Goal: Task Accomplishment & Management: Manage account settings

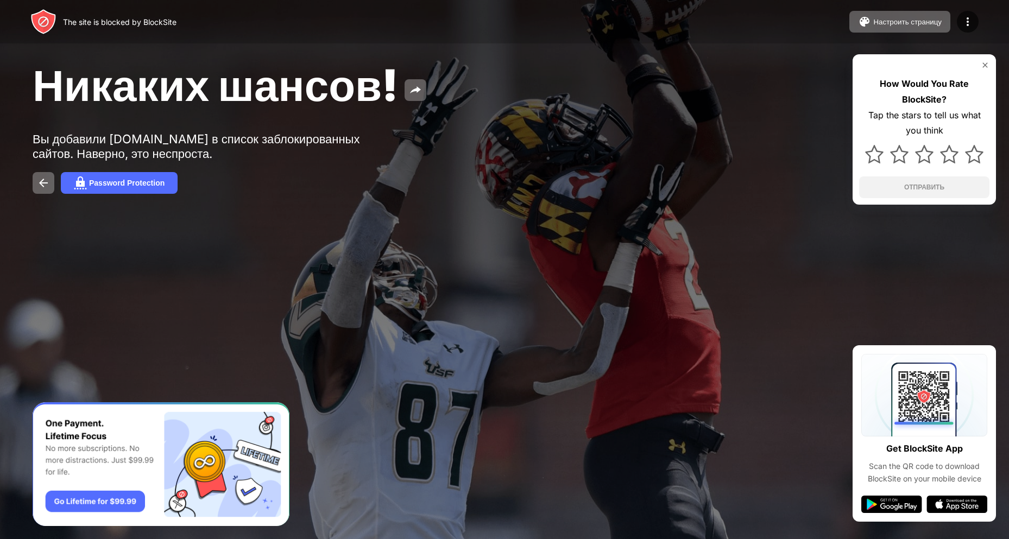
click at [109, 20] on div "The site is blocked by BlockSite" at bounding box center [119, 21] width 113 height 9
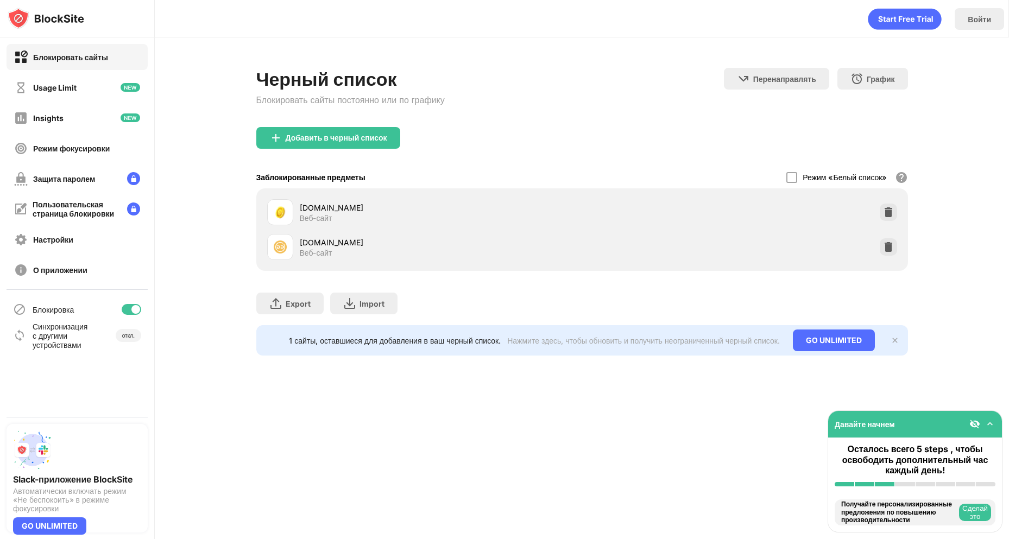
click at [588, 151] on div "Добавить в черный список" at bounding box center [582, 146] width 652 height 39
click at [888, 239] on div at bounding box center [888, 246] width 17 height 17
